Goal: Task Accomplishment & Management: Use online tool/utility

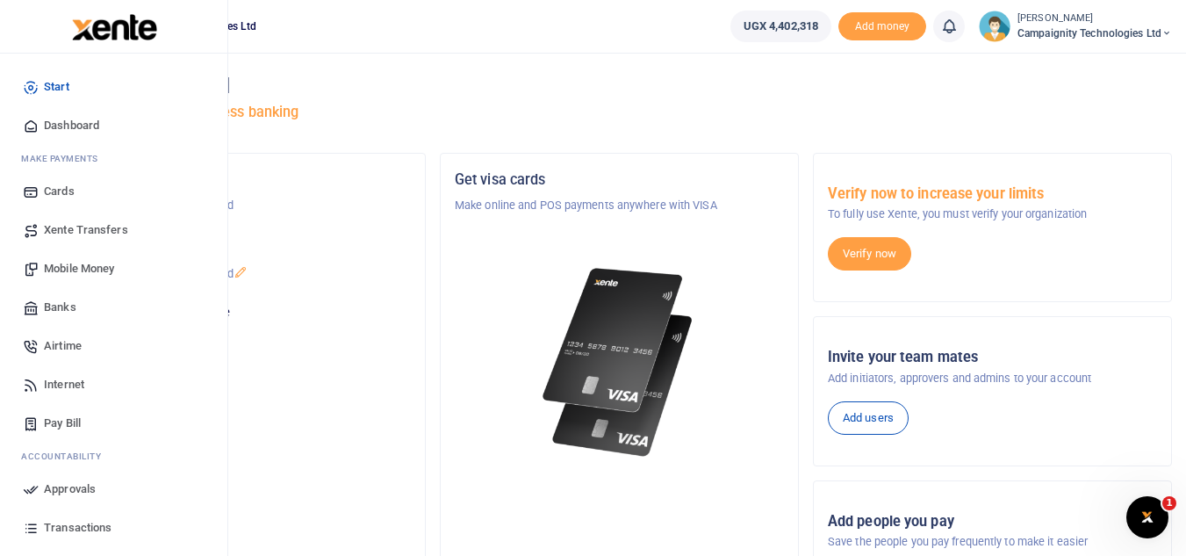
click at [73, 520] on span "Transactions" at bounding box center [78, 528] width 68 height 18
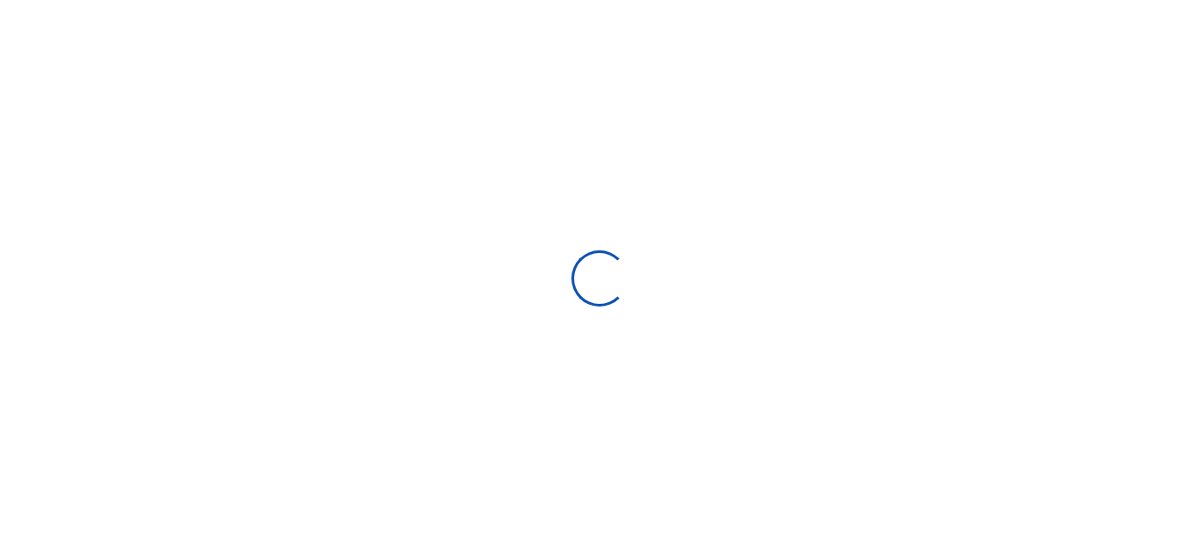
select select
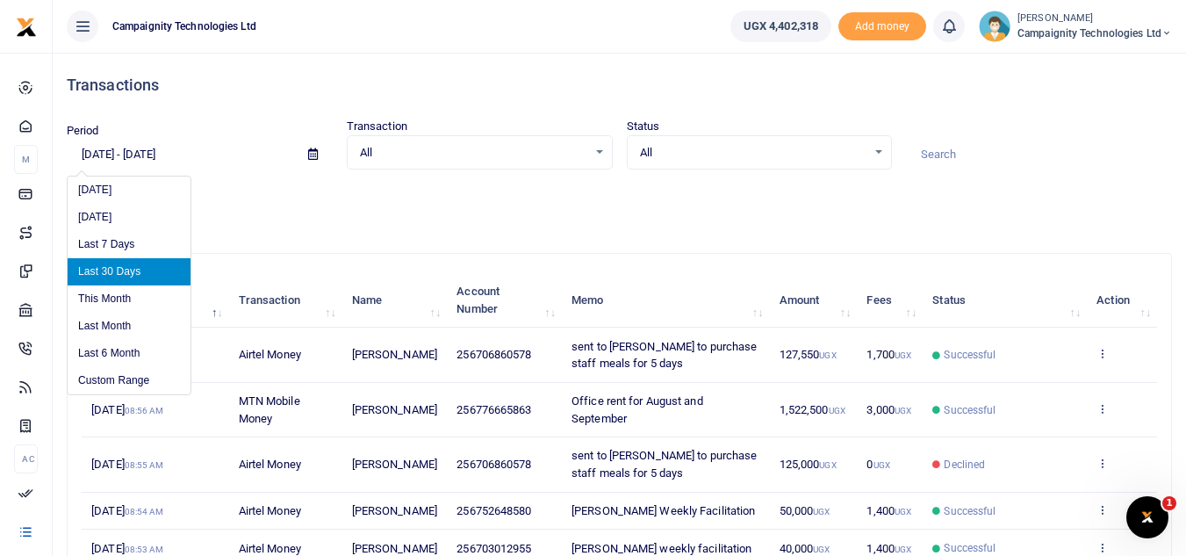
click at [219, 151] on input "08/03/2025 - 09/01/2025" at bounding box center [180, 155] width 227 height 30
click at [111, 327] on li "Last Month" at bounding box center [129, 325] width 123 height 27
type input "08/01/2025 - 08/31/2025"
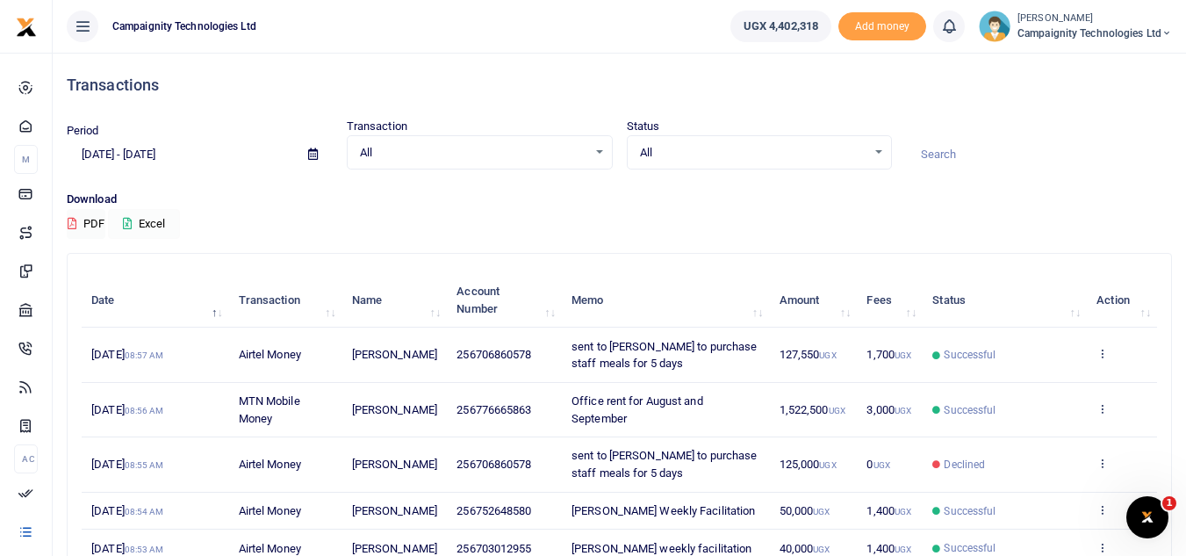
click at [158, 228] on button "Excel" at bounding box center [144, 224] width 72 height 30
click at [164, 230] on button "Excel" at bounding box center [144, 224] width 72 height 30
click at [1152, 506] on icon "Open Intercom Messenger" at bounding box center [1144, 514] width 29 height 29
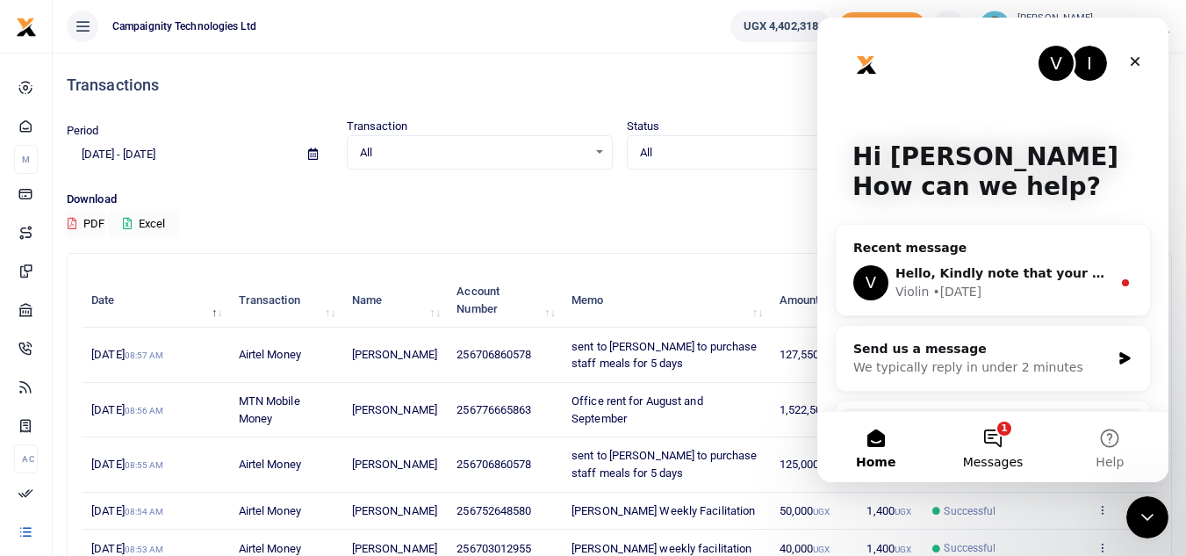
click at [987, 441] on button "1 Messages" at bounding box center [992, 447] width 117 height 70
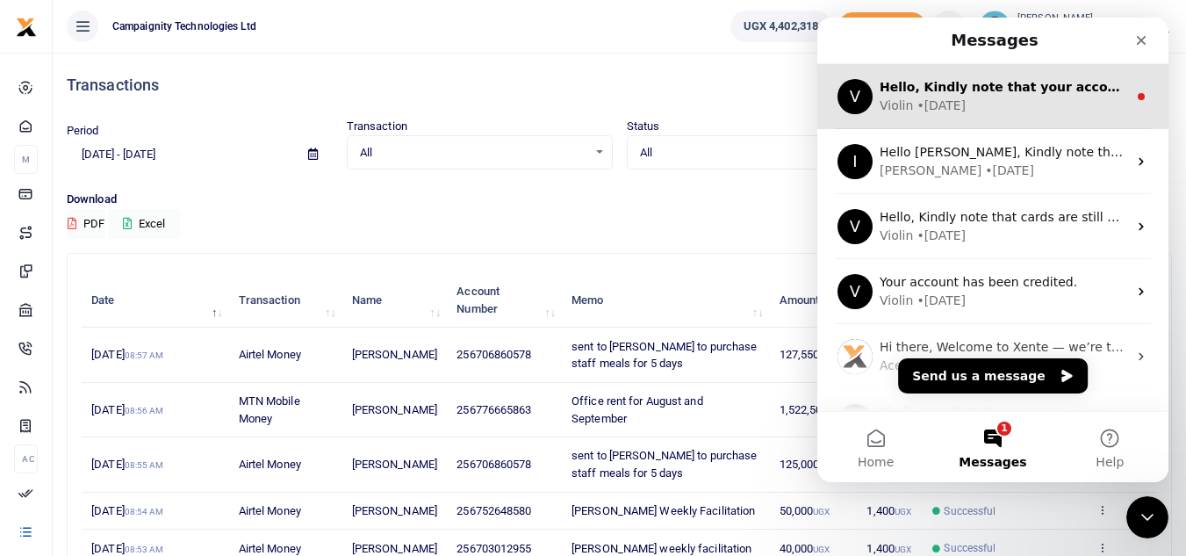
click at [1010, 103] on div "Violin • 2d ago" at bounding box center [1003, 106] width 248 height 18
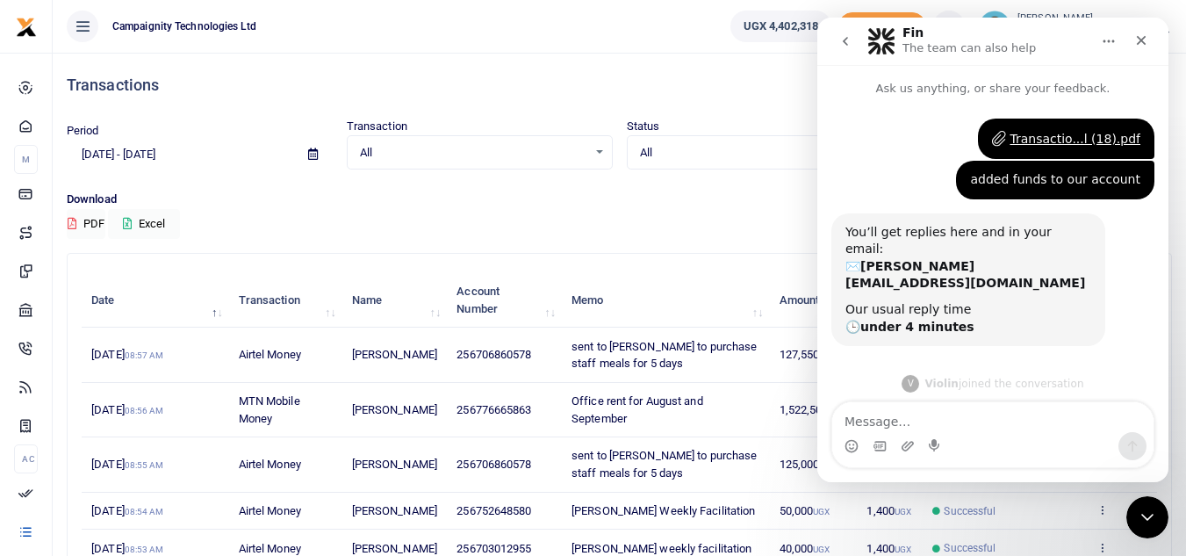
scroll to position [53, 0]
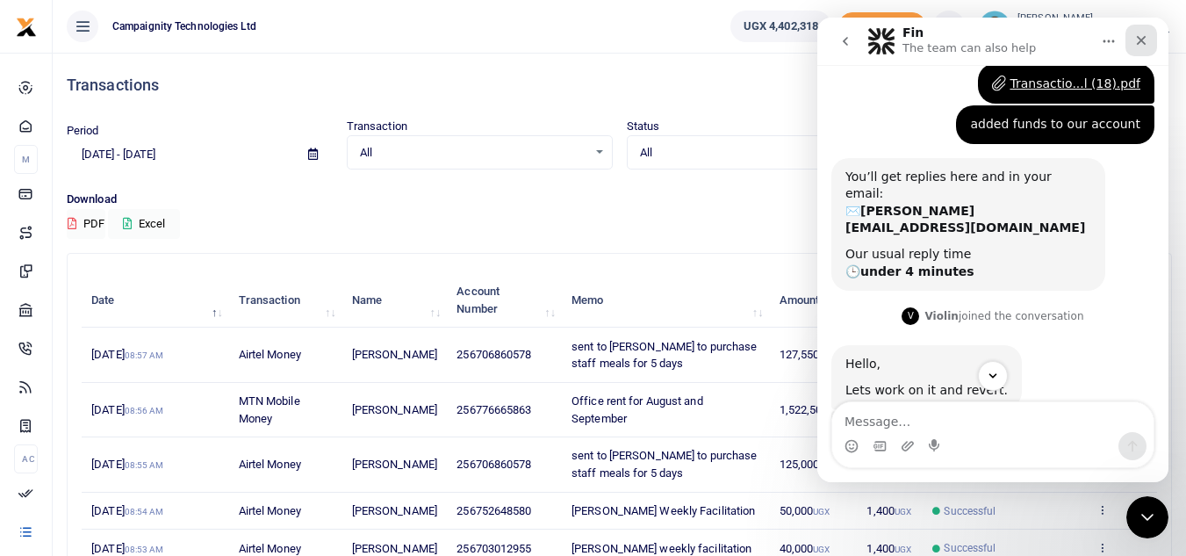
click at [1142, 37] on icon "Close" at bounding box center [1141, 40] width 14 height 14
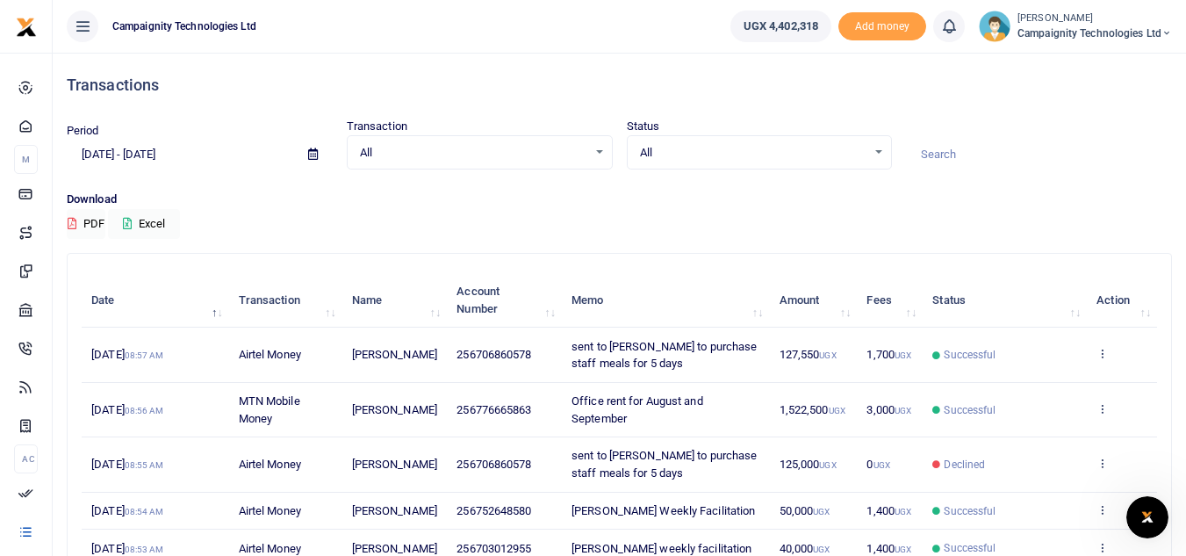
scroll to position [148, 0]
